Goal: Use online tool/utility: Utilize a website feature to perform a specific function

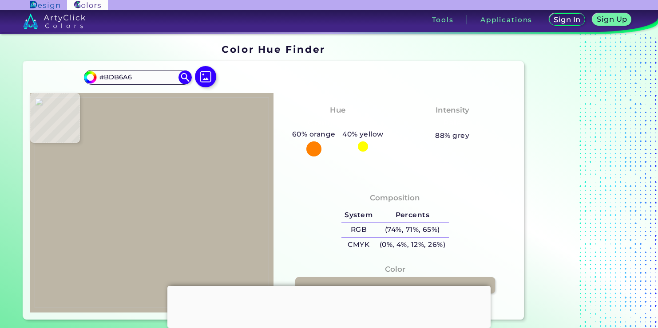
type input "#ab9f93"
type input "#AB9F93"
type input "#a3978b"
type input "#A3978B"
type input "#a7988a"
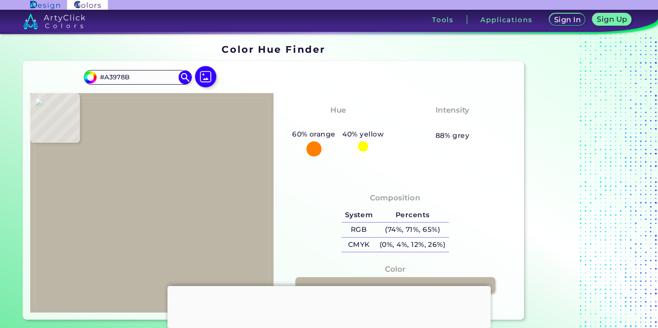
type input "#A7988A"
type input "#988975"
type input "#cfc3b3"
type input "#CFC3B3"
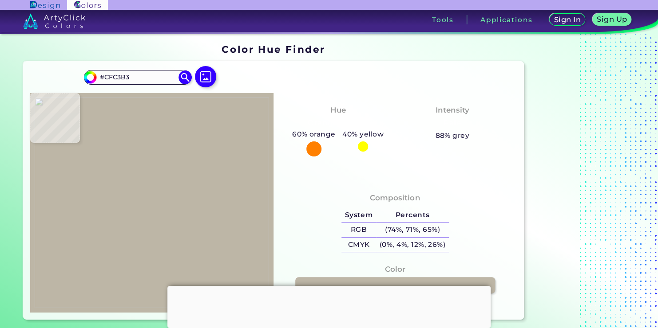
type input "#cec4b3"
type input "#CEC4B3"
type input "#cac3b3"
type input "#CAC3B3"
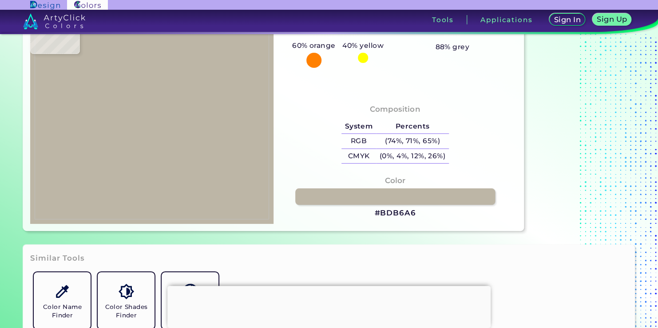
type input "#c7c0b0"
type input "#C7C0B0"
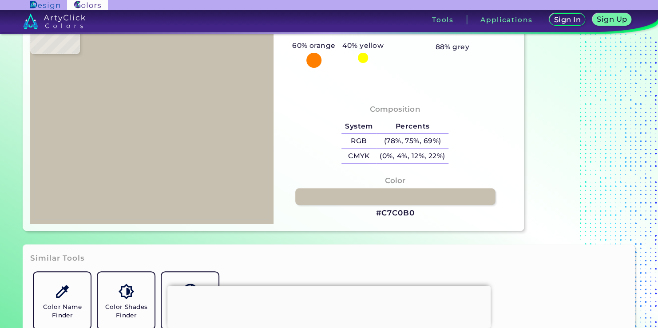
type input "#c4bdad"
type input "#C4BDAD"
type input "#c3baab"
type input "#C3BAAB"
type input "#c5bcad"
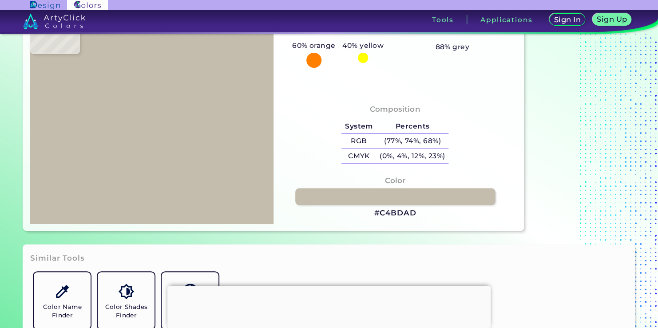
type input "#C5BCAD"
type input "#c6bdae"
type input "#C6BDAE"
type input "#c3baab"
type input "#C3BAAB"
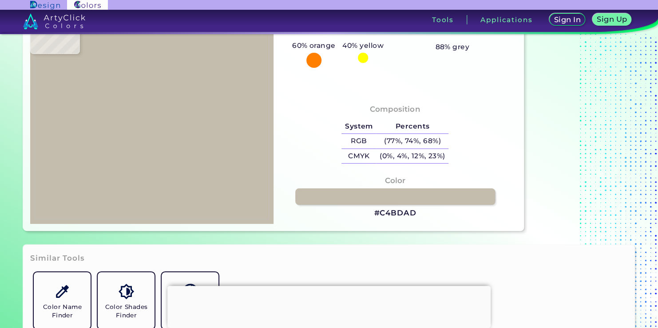
type input "#c4bdad"
type input "#C4BDAD"
type input "#c2bbab"
type input "#C2BBAB"
type input "#c3bcac"
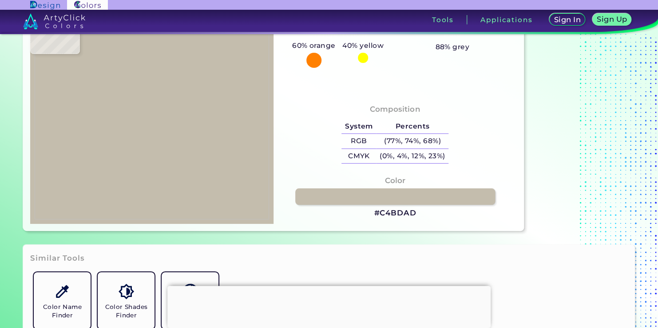
type input "#C3BCAC"
type input "#c6bfaf"
type input "#C6BFAF"
type input "#c7c0b0"
type input "#C7C0B0"
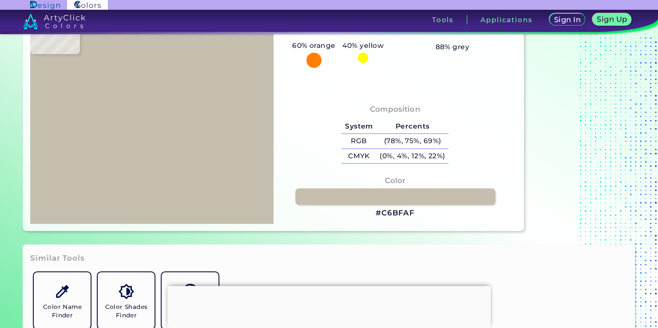
type input "#c6bdae"
type input "#C6BDAE"
type input "#c5bcad"
type input "#C5BCAD"
type input "#c2bbab"
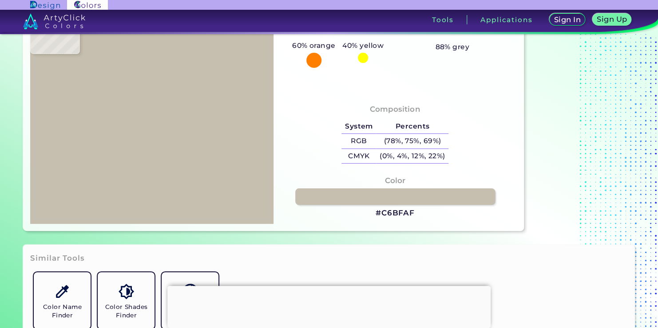
type input "#C2BBAB"
type input "#c5bfaf"
type input "#C5BFAF"
type input "#cac1af"
type input "#CAC1AF"
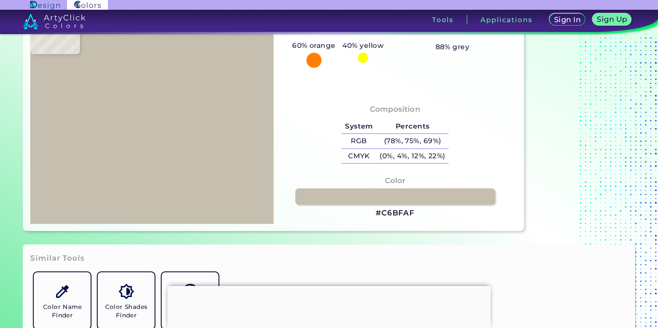
type input "#a99d89"
type input "#A99D89"
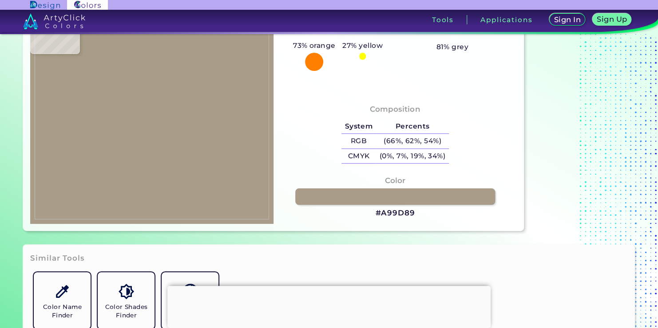
type input "#7f6e5a"
type input "#7F6E5A"
type input "#7f6d59"
type input "#7F6D59"
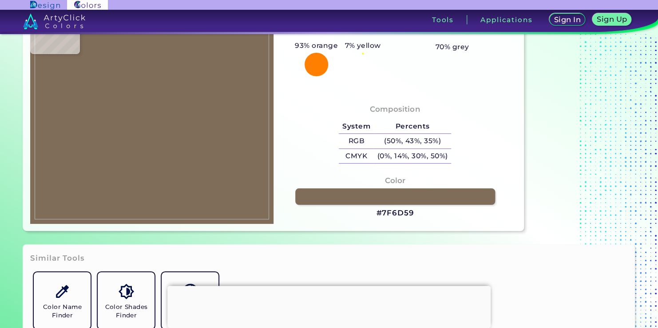
type input "#7f6e5a"
type input "#7F6E5A"
type input "#7f705b"
type input "#7F705B"
type input "#a89c86"
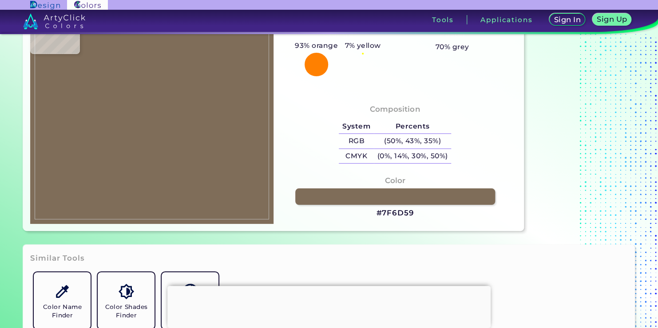
type input "#A89C86"
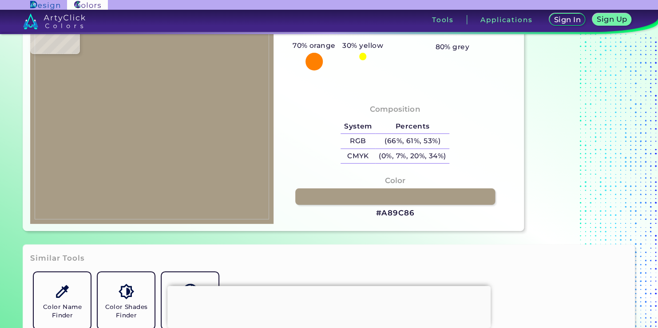
type input "#c7c1b3"
type input "#C7C1B3"
type input "#c9c3b3"
type input "#C9C3B3"
type input "#c5bfaf"
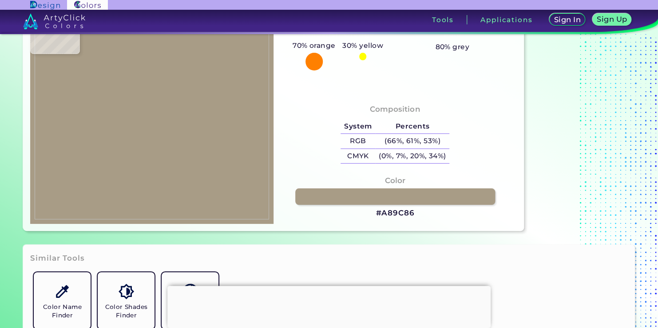
type input "#C5BFAF"
type input "#c4bdad"
type input "#C4BDAD"
type input "#c5bcad"
type input "#C5BCAD"
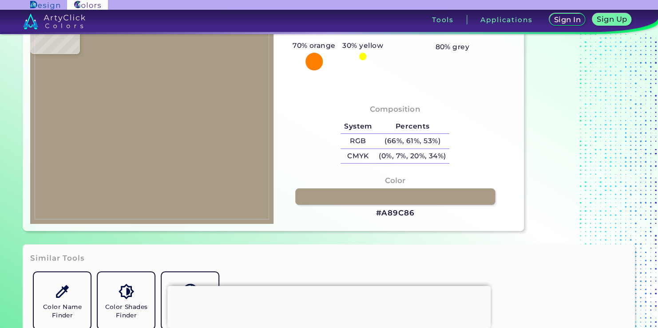
type input "#c0b7a8"
type input "#C0B7A8"
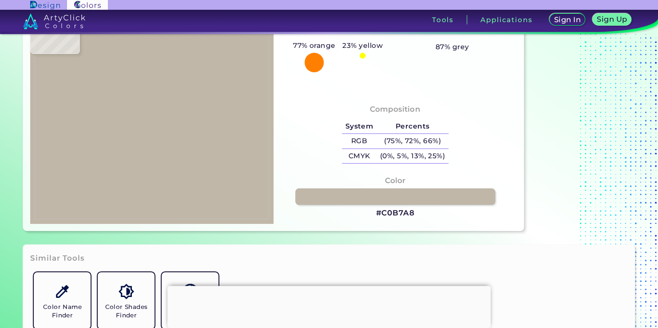
type input "#bfb8a8"
type input "#BFB8A8"
type input "#c0b9a9"
type input "#C0B9A9"
type input "#cac3b3"
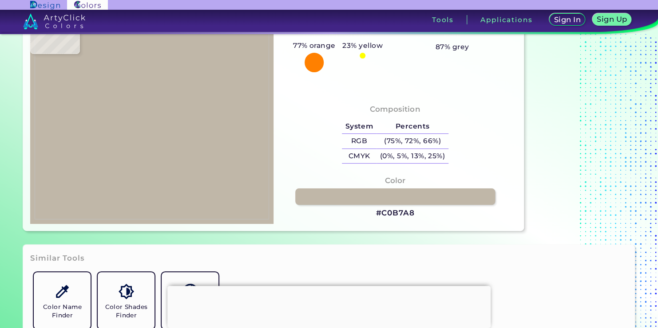
type input "#CAC3B3"
type input "#c5beae"
type input "#C5BEAE"
type input "#c2bbab"
type input "#C2BBAB"
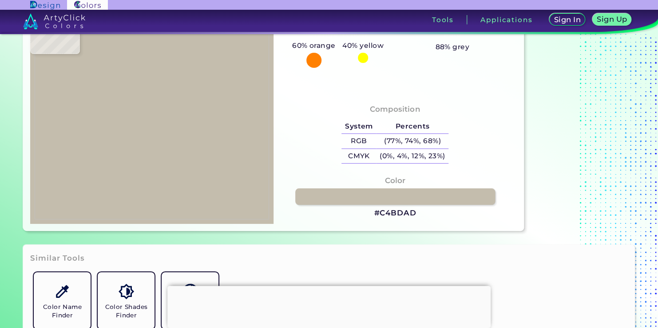
type input "#c4bdad"
type input "#C4BDAD"
type input "#c6bdae"
type input "#C6BDAE"
type input "#c5bcad"
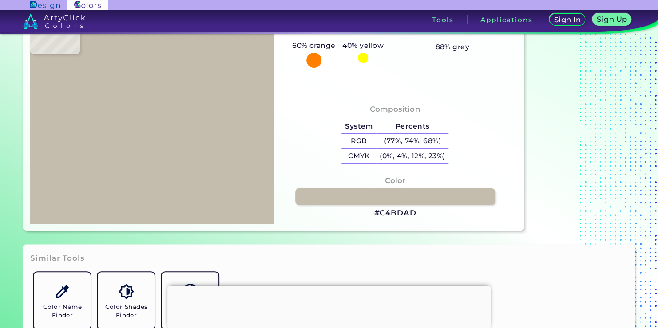
type input "#C5BCAD"
type input "#c4bdad"
type input "#C4BDAD"
type input "#c6bfaf"
type input "#C6BFAF"
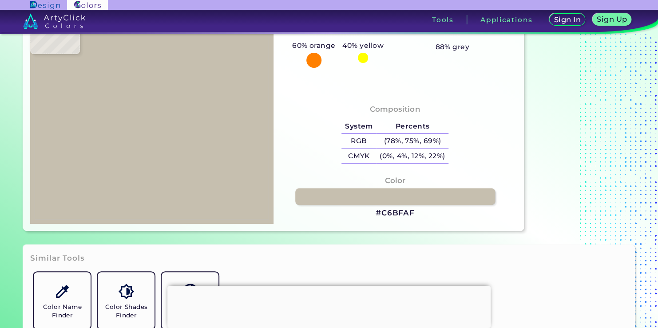
type input "#c7c0b0"
type input "#C7C0B0"
type input "#c6beb1"
type input "#C6BEB1"
type input "#c5bdb0"
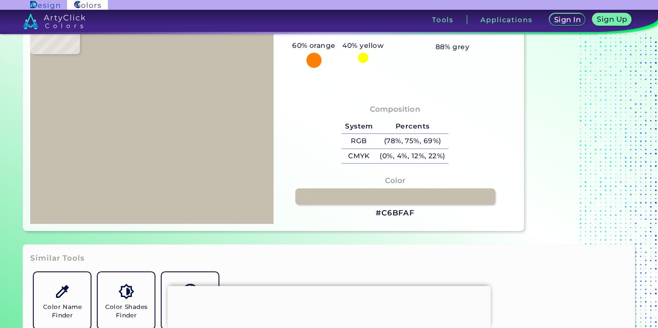
type input "#C5BDB0"
type input "#c2baad"
type input "#C2BAAD"
type input "#c4bcaf"
type input "#C4BCAF"
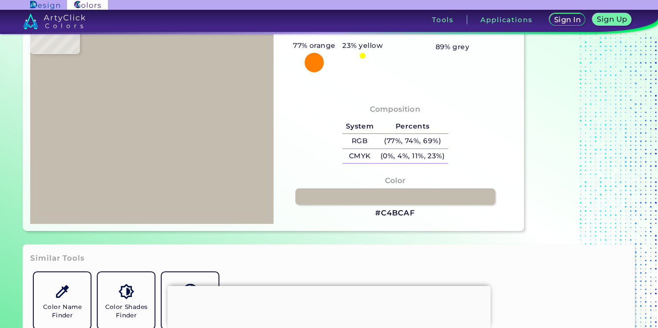
type input "#c9c1b4"
type input "#C9C1B4"
type input "#c2baad"
type input "#C2BAAD"
type input "#c3bbae"
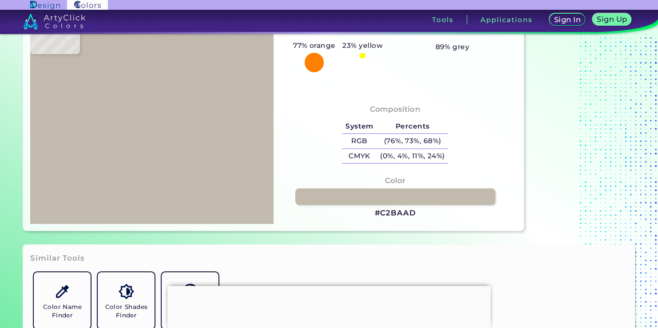
type input "#C3BBAE"
type input "#c9c1b4"
type input "#C9C1B4"
type input "#c4bcaf"
type input "#C4BCAF"
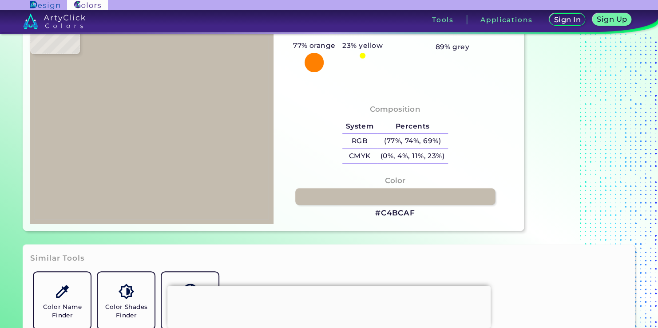
type input "#c2baad"
type input "#C2BAAD"
type input "#c3bbae"
type input "#C3BBAE"
type input "#c5bdb0"
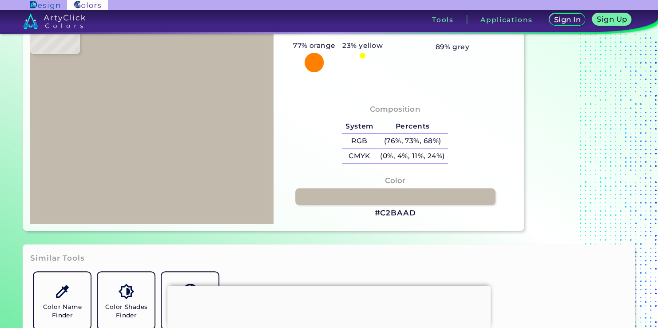
type input "#C5BDB0"
type input "#c2baad"
type input "#C2BAAD"
type input "#c4bcaf"
type input "#C4BCAF"
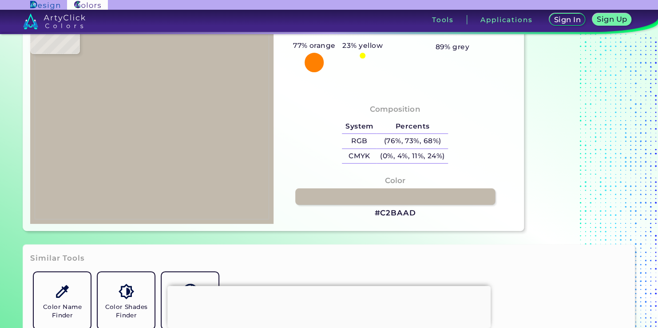
type input "#c6bfaf"
type input "#C6BFAF"
type input "#c7c0b0"
type input "#C7C0B0"
type input "#c9c2b2"
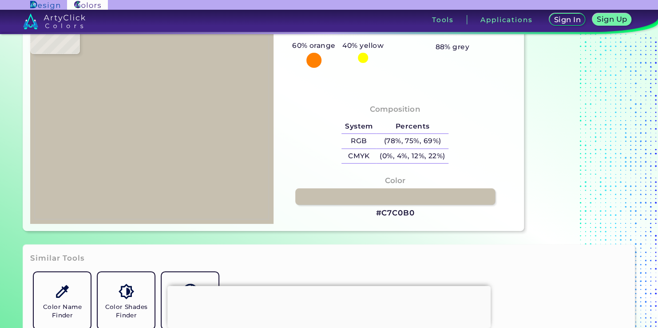
type input "#C9C2B2"
type input "#b4a891"
type input "#B4A891"
type input "#776852"
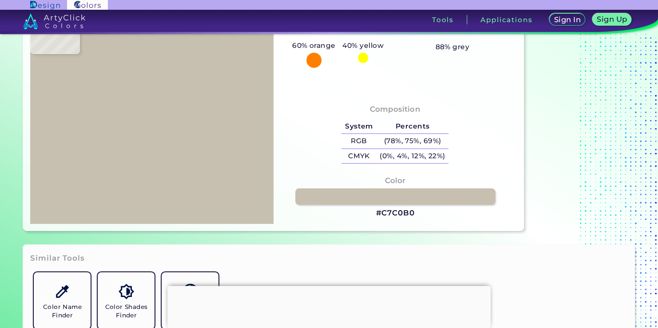
type input "#a29380"
type input "#A29380"
type input "#a69a89"
type input "#A69A89"
type input "#aaa094"
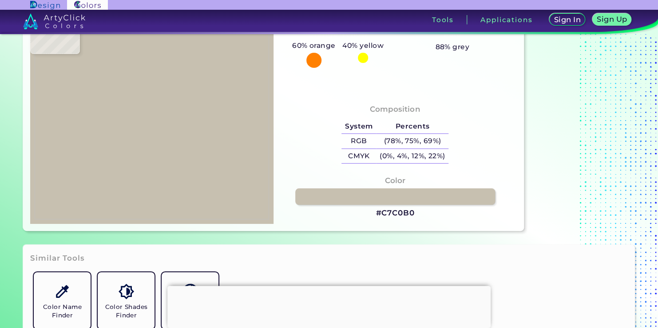
type input "#AAA094"
type input "#afa69a"
type input "#AFA69A"
type input "#afa79a"
type input "#AFA79A"
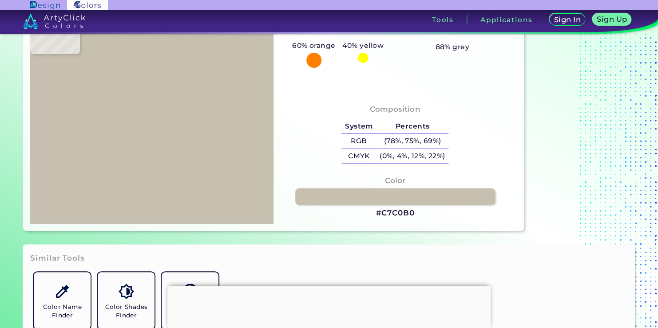
type input "#b1aa9b"
type input "#B1AA9B"
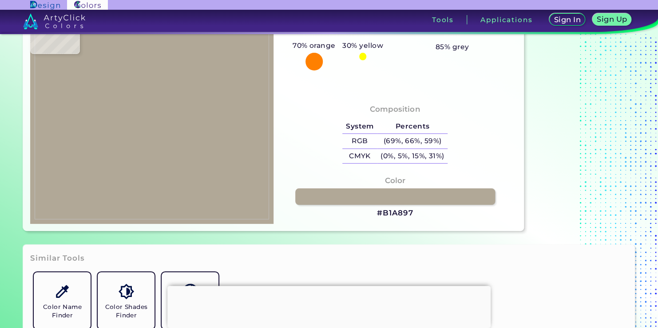
type input "#b1a897"
type input "#B1A897"
type input "#a0917f"
type input "#A0917F"
type input "#998874"
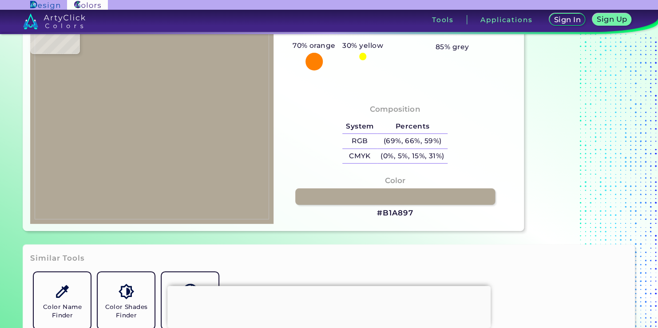
type input "#998874"
type input "#9c8d79"
type input "#9C8D79"
type input "#968774"
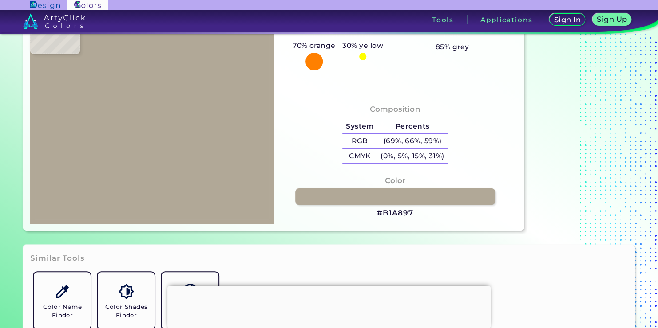
type input "#a59885"
type input "#A59885"
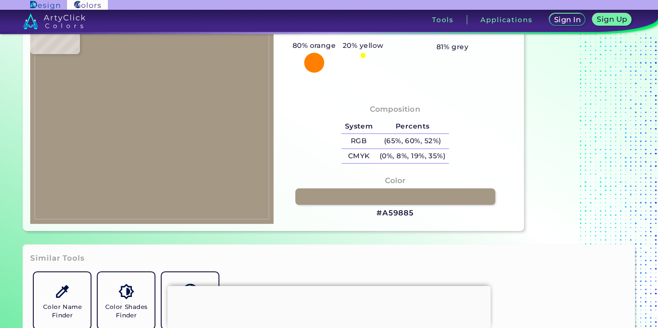
type input "#9b907c"
type input "#9B907C"
type input "#aaa18e"
type input "#AAA18E"
type input "#b2a895"
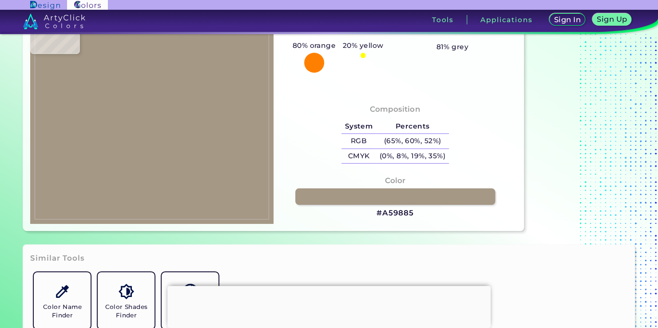
type input "#B2A895"
type input "#b1a694"
type input "#B1A694"
type input "#b2aa97"
type input "#B2AA97"
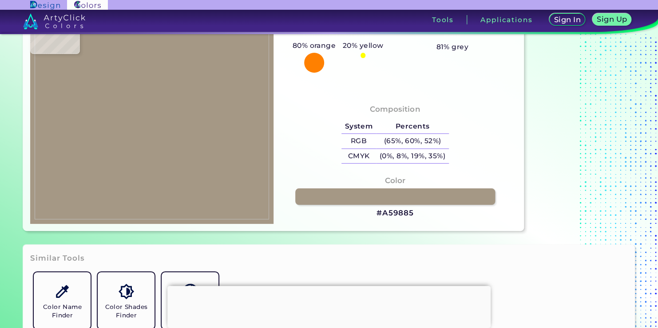
type input "#b3a796"
type input "#B3A796"
type input "#b5a898"
type input "#B5A898"
type input "#b0a494"
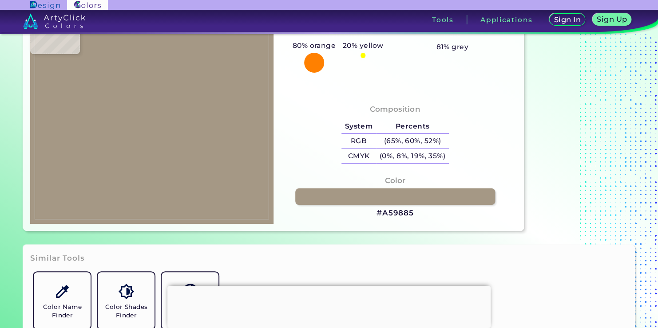
type input "#B0A494"
type input "#b2a595"
type input "#B2A595"
type input "#b4a995"
type input "#B4A995"
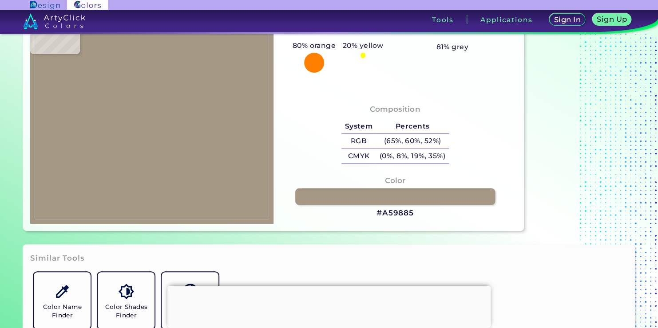
type input "#b4a993"
type input "#B4A993"
type input "#b1a68e"
type input "#B1A68E"
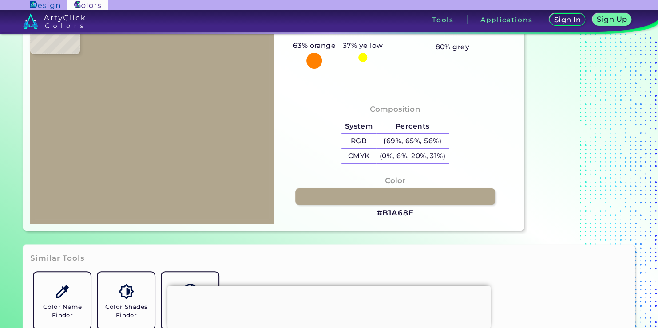
type input "#b5aa90"
type input "#B5AA90"
type input "#b8ac93"
type input "#B8AC93"
type input "#ada08f"
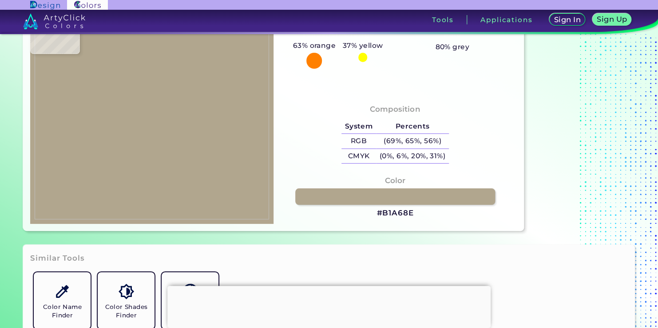
type input "#ADA08F"
type input "#ab9e8d"
type input "#AB9E8D"
type input "#aea391"
type input "#AEA391"
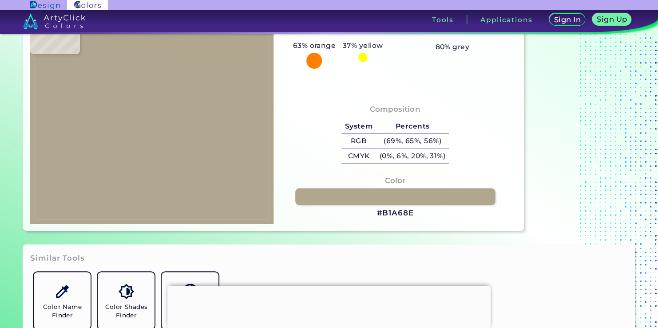
type input "#aaa28f"
type input "#AAA28F"
type input "#a79c88"
type input "#A79C88"
type input "#a89c8c"
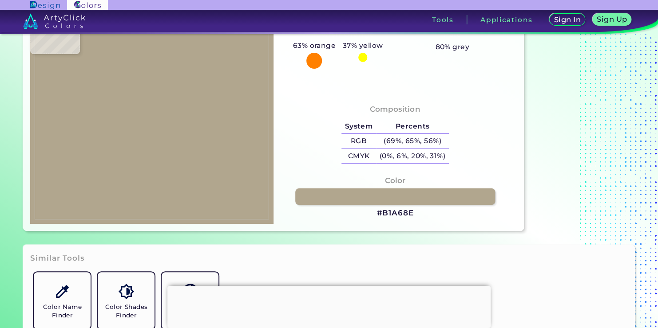
type input "#A89C8C"
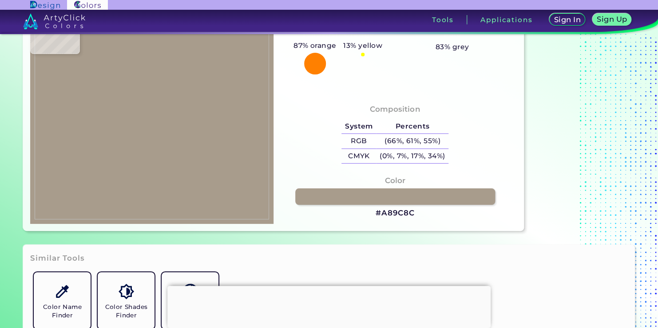
type input "#a79c8a"
type input "#A79C8A"
type input "#968a7a"
type input "#968A7A"
type input "#a69c92"
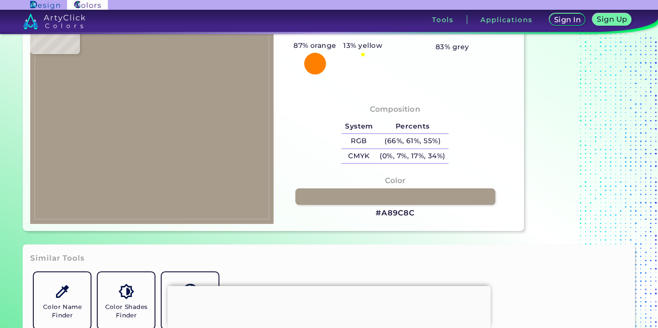
type input "#A69C92"
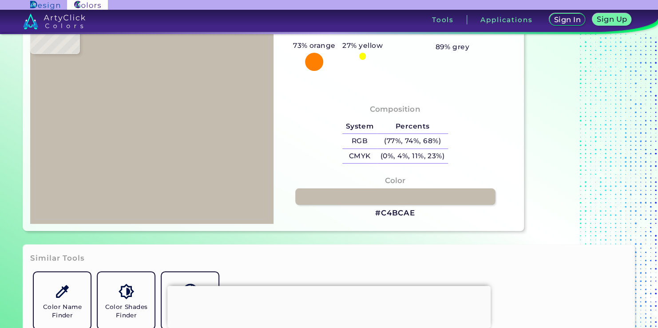
click at [141, 81] on img at bounding box center [152, 114] width 234 height 210
click at [382, 211] on h3 "#C4BCAE" at bounding box center [395, 213] width 40 height 11
